Goal: Task Accomplishment & Management: Manage account settings

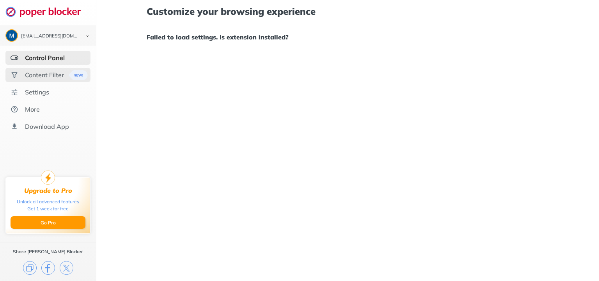
click at [39, 74] on div "Content Filter" at bounding box center [44, 75] width 39 height 8
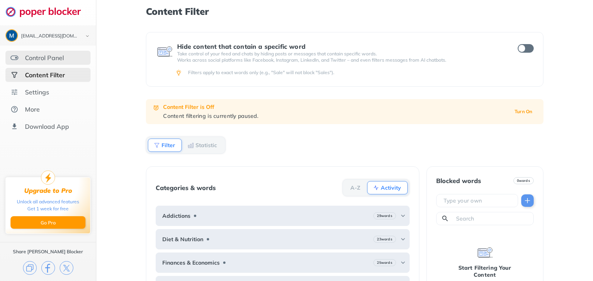
click at [46, 56] on div "Control Panel" at bounding box center [44, 58] width 39 height 8
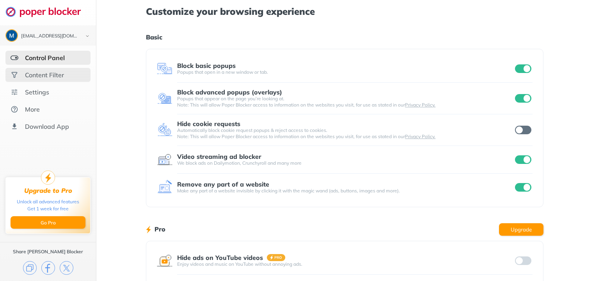
click at [53, 75] on div "Content Filter" at bounding box center [44, 75] width 39 height 8
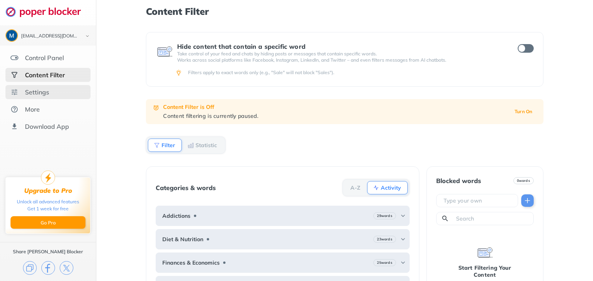
click at [42, 93] on div "Settings" at bounding box center [37, 92] width 24 height 8
